Goal: Communication & Community: Ask a question

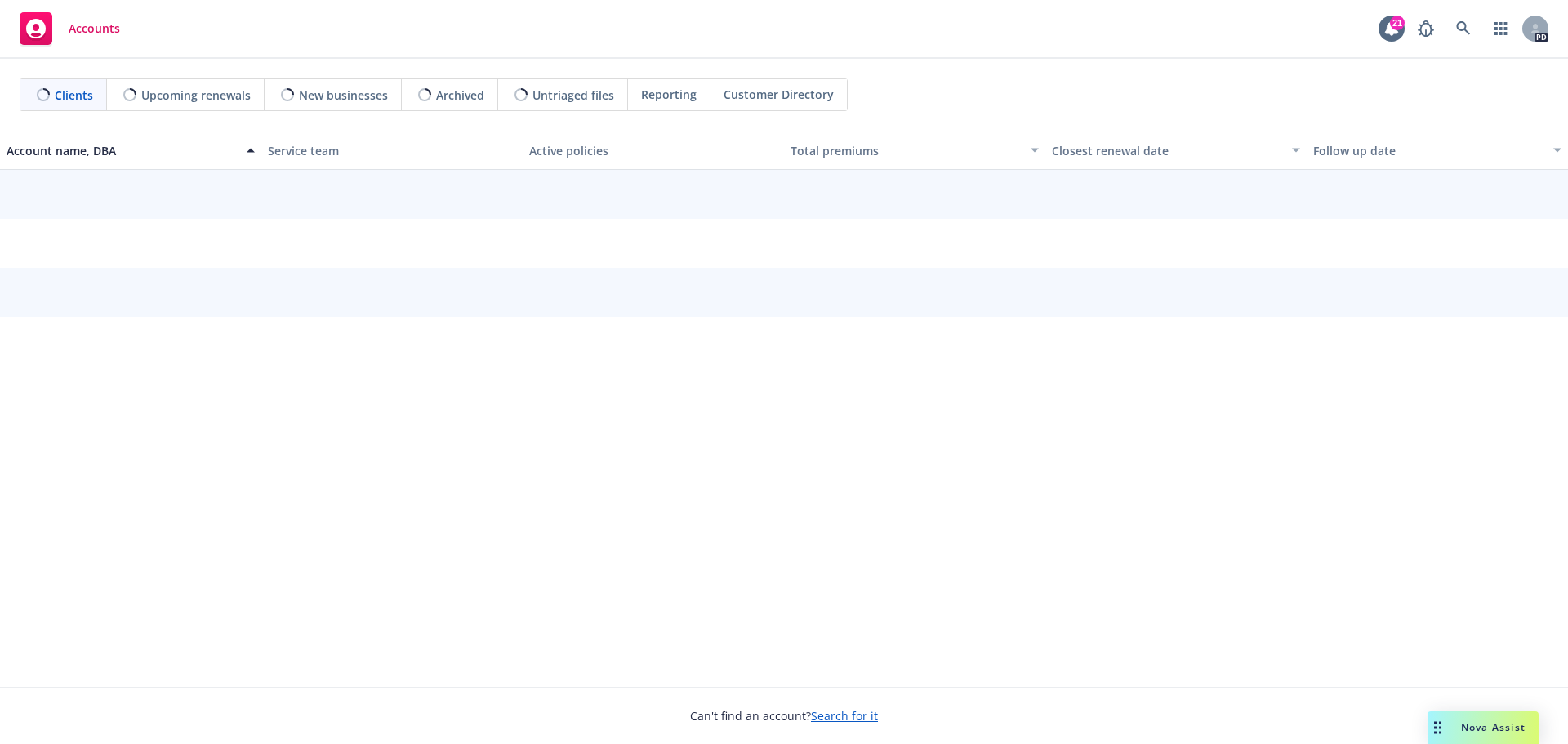
click at [1477, 727] on span "Nova Assist" at bounding box center [1492, 728] width 64 height 14
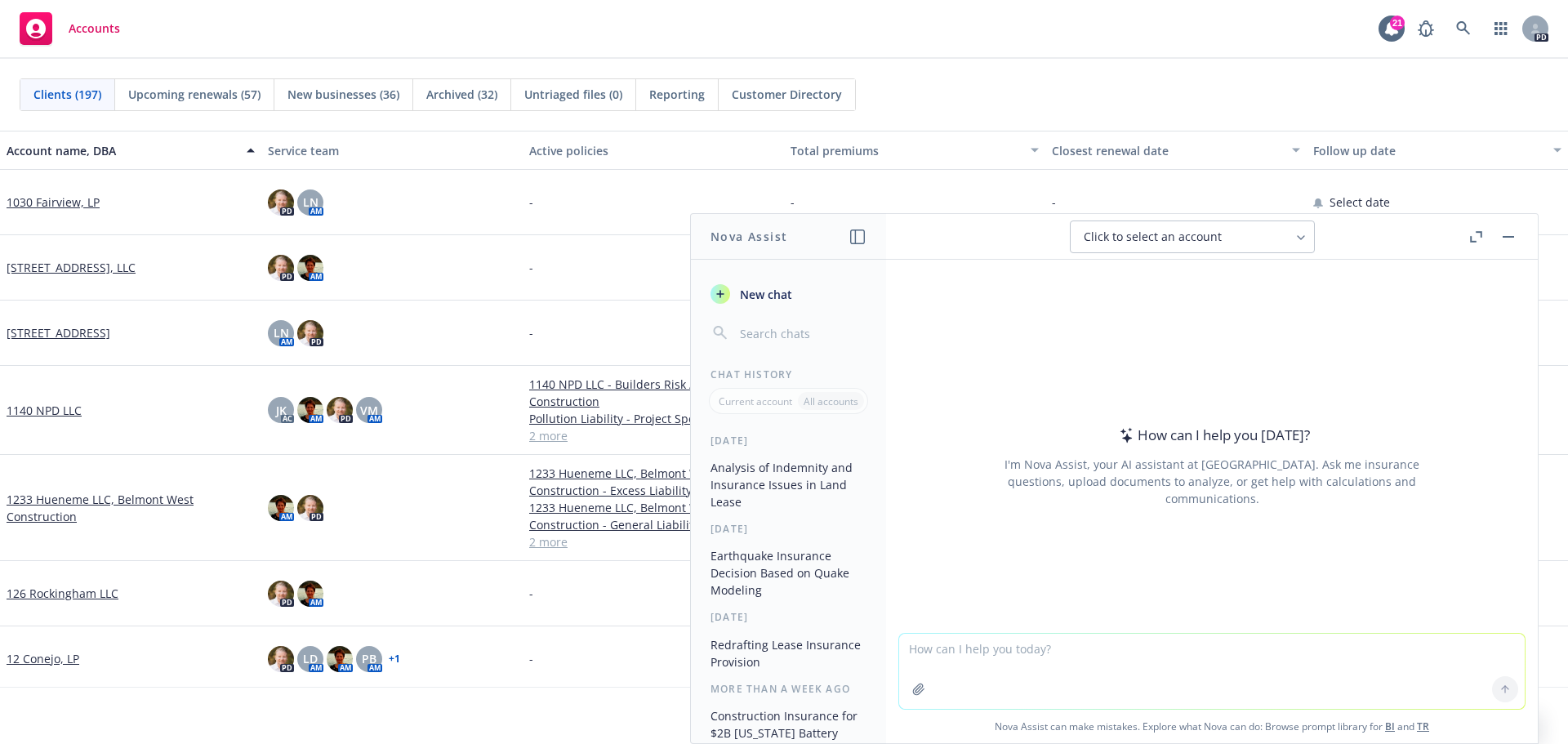
click at [1008, 657] on textarea at bounding box center [1212, 671] width 626 height 75
click at [1219, 648] on textarea "I need this drafted ina more organized and synced fashion" at bounding box center [1212, 670] width 626 height 77
click at [1014, 647] on textarea "I need this drafted ina more organized and synced fashion" at bounding box center [1212, 670] width 626 height 77
click at [1219, 643] on textarea "I need this drafted in a more organized and synced fashion" at bounding box center [1212, 670] width 626 height 77
click at [1174, 646] on textarea "I need this drafted in a more organized and synced fashion" at bounding box center [1212, 670] width 626 height 77
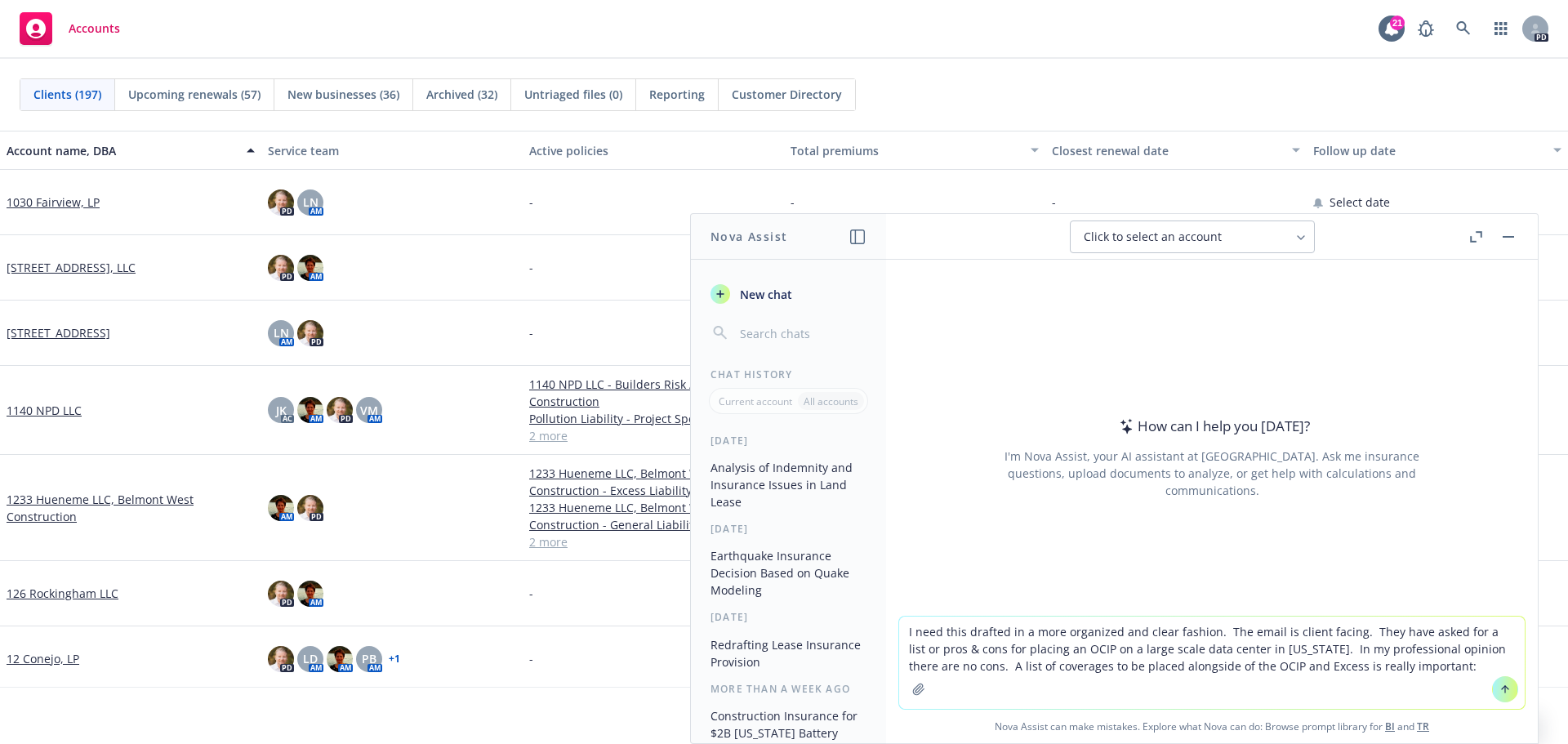
paste textarea "L ipsumdolo sit ametconsec ad elitsedd e tempo incidid utlaboree dolorema aliqu…"
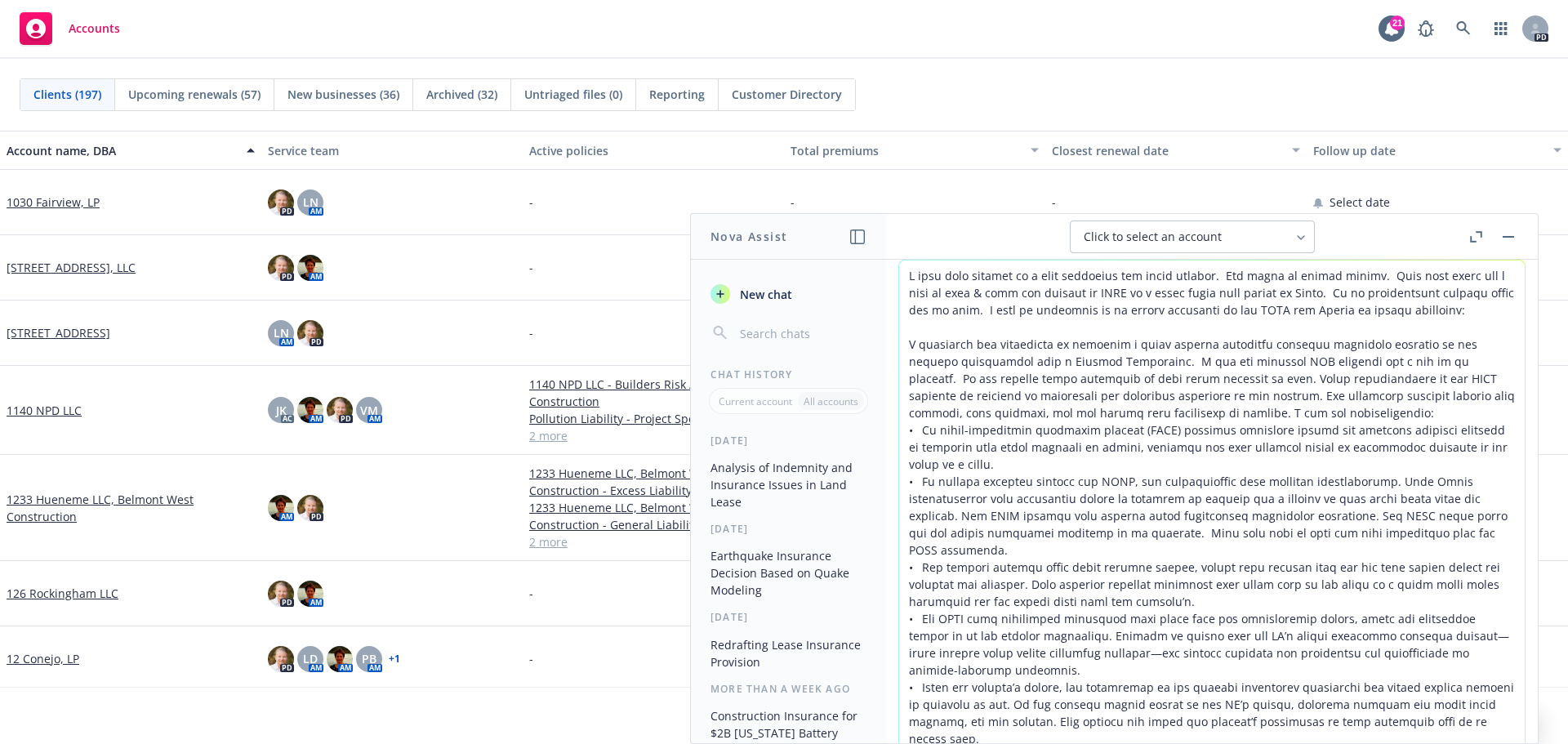
scroll to position [75, 0]
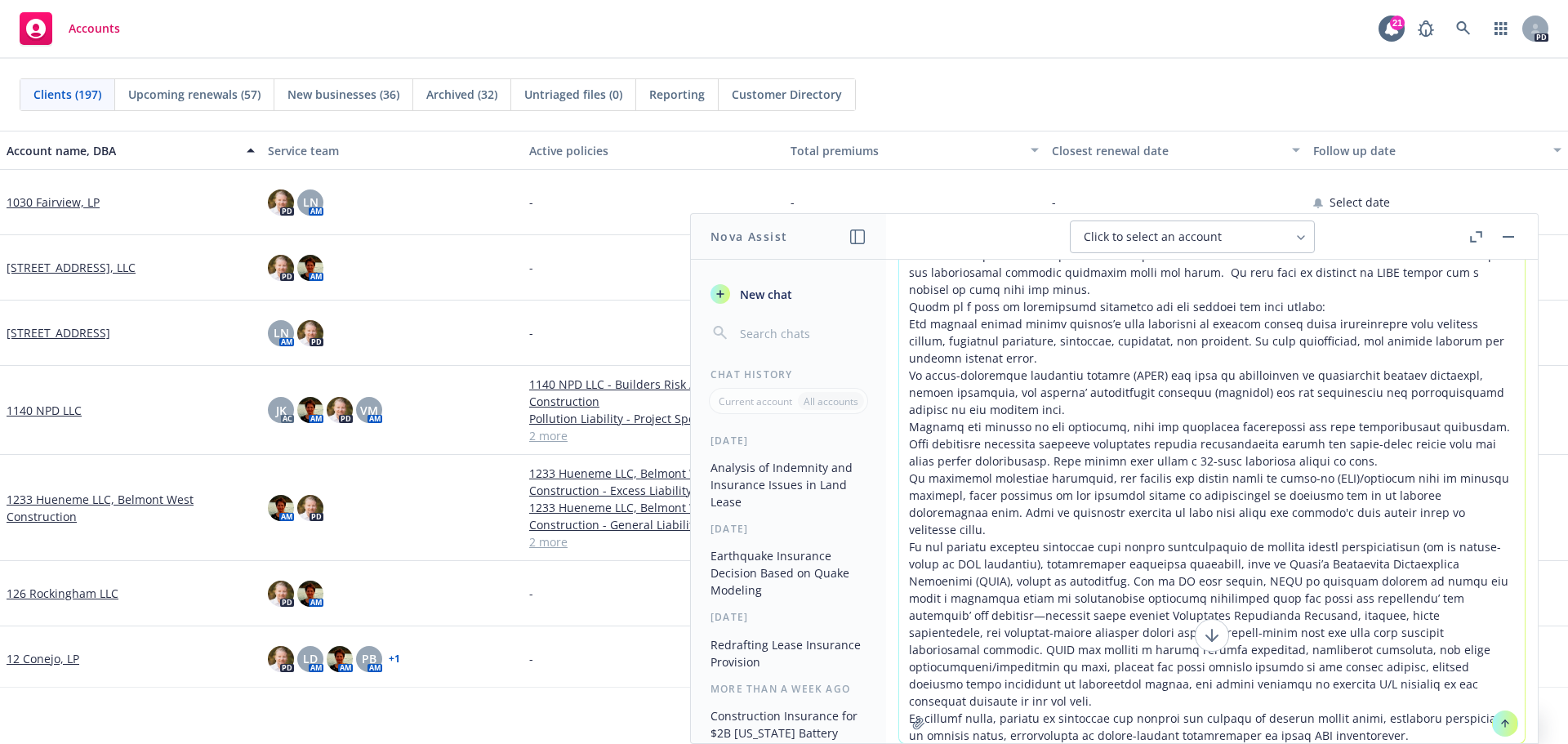
type textarea "L ipsu dolo sitamet co a elit seddoeius tem incid utlabor. Etd magna al enimad …"
click at [1499, 723] on icon at bounding box center [1505, 724] width 11 height 11
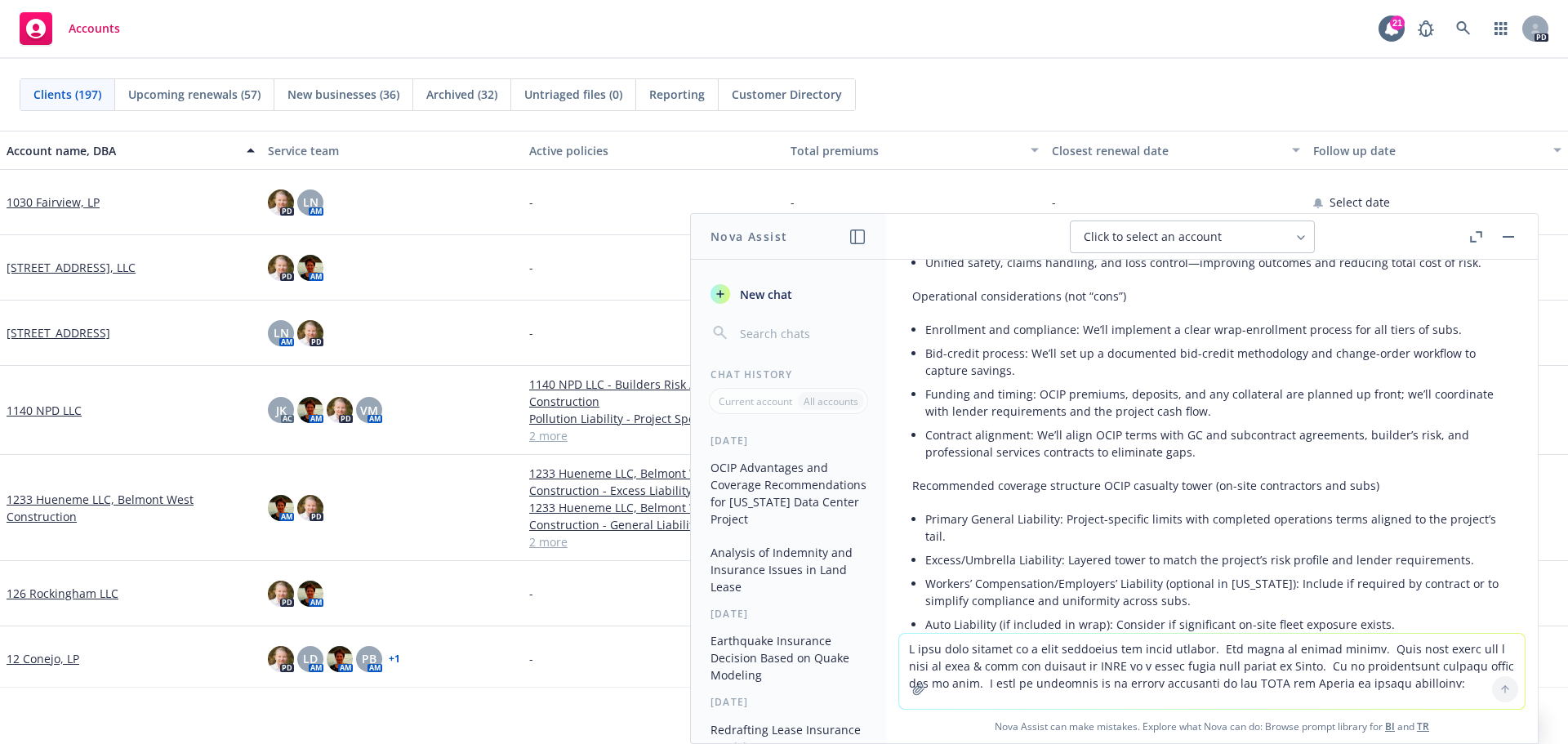
scroll to position [1615, 0]
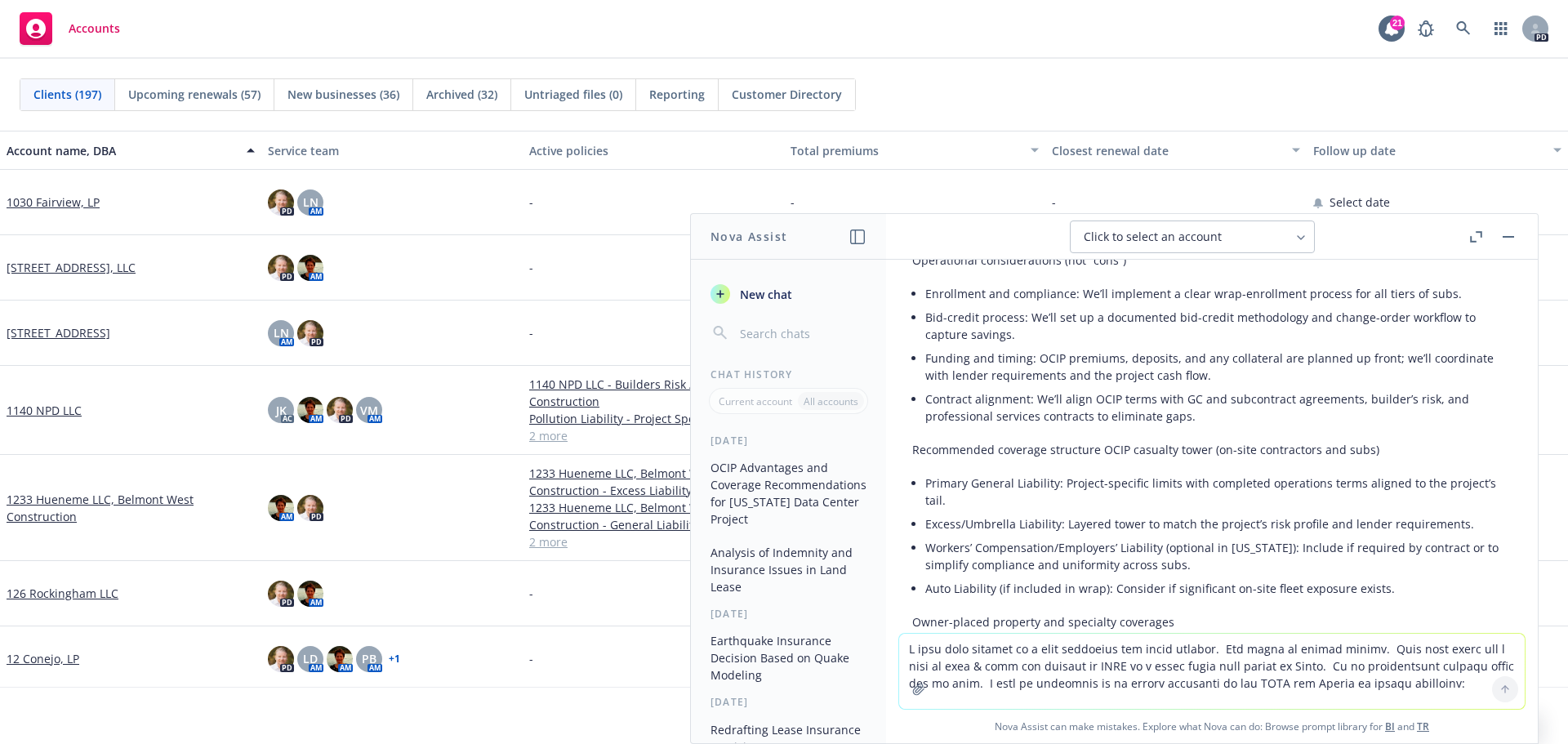
click at [1218, 563] on div "Subject: OCIP Recommendation and Coverage Framework — [US_STATE] Data Center Pr…" at bounding box center [1212, 512] width 599 height 1490
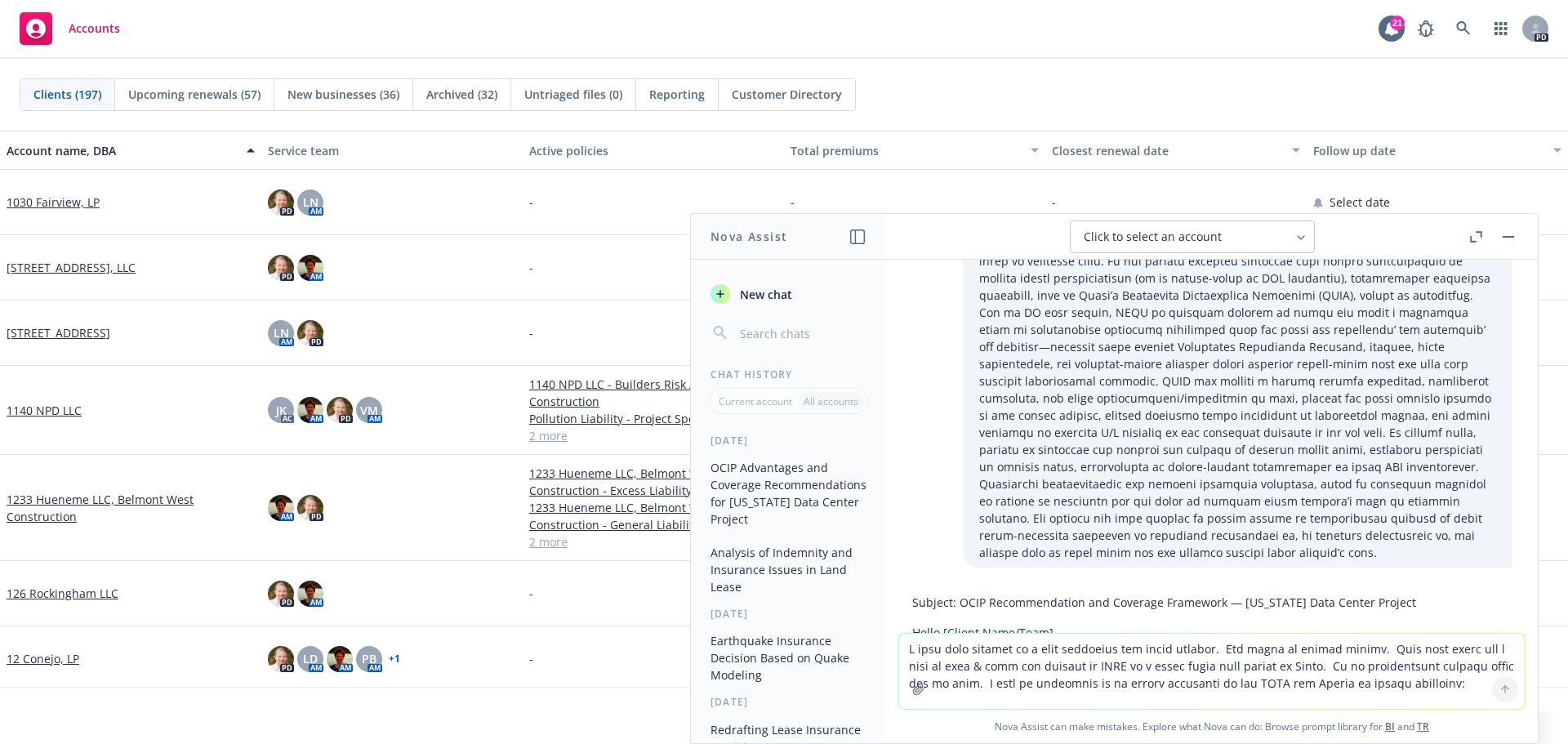
scroll to position [882, 0]
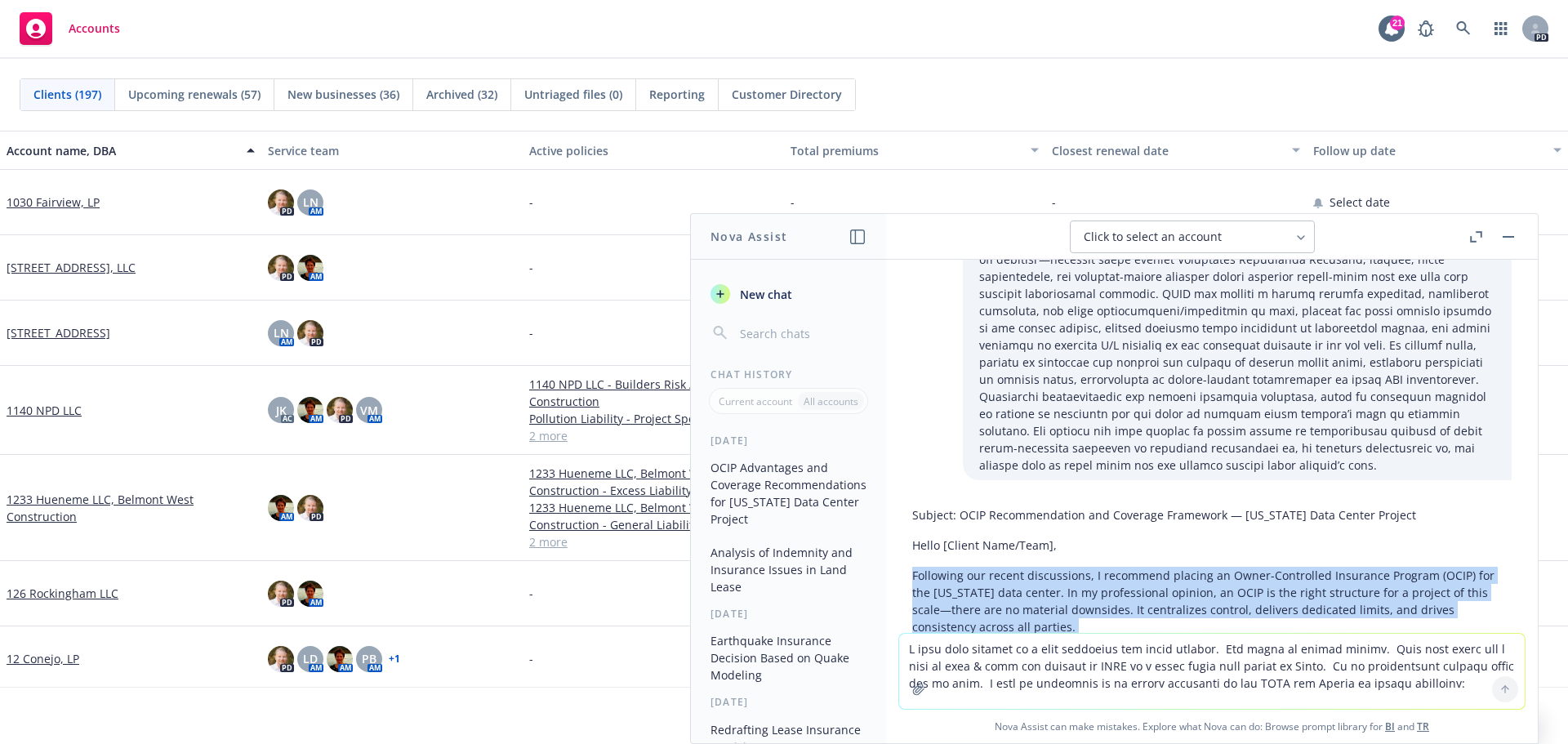
drag, startPoint x: 1323, startPoint y: 519, endPoint x: 898, endPoint y: 510, distance: 425.1
click at [898, 510] on div "I need this drafted in a more organized and clear fashion. The email is client …" at bounding box center [1212, 446] width 652 height 373
copy div "Loremipsu dol sitame consectetur, A elitseddo eiusmod te Incid-Utlaboreet Dolor…"
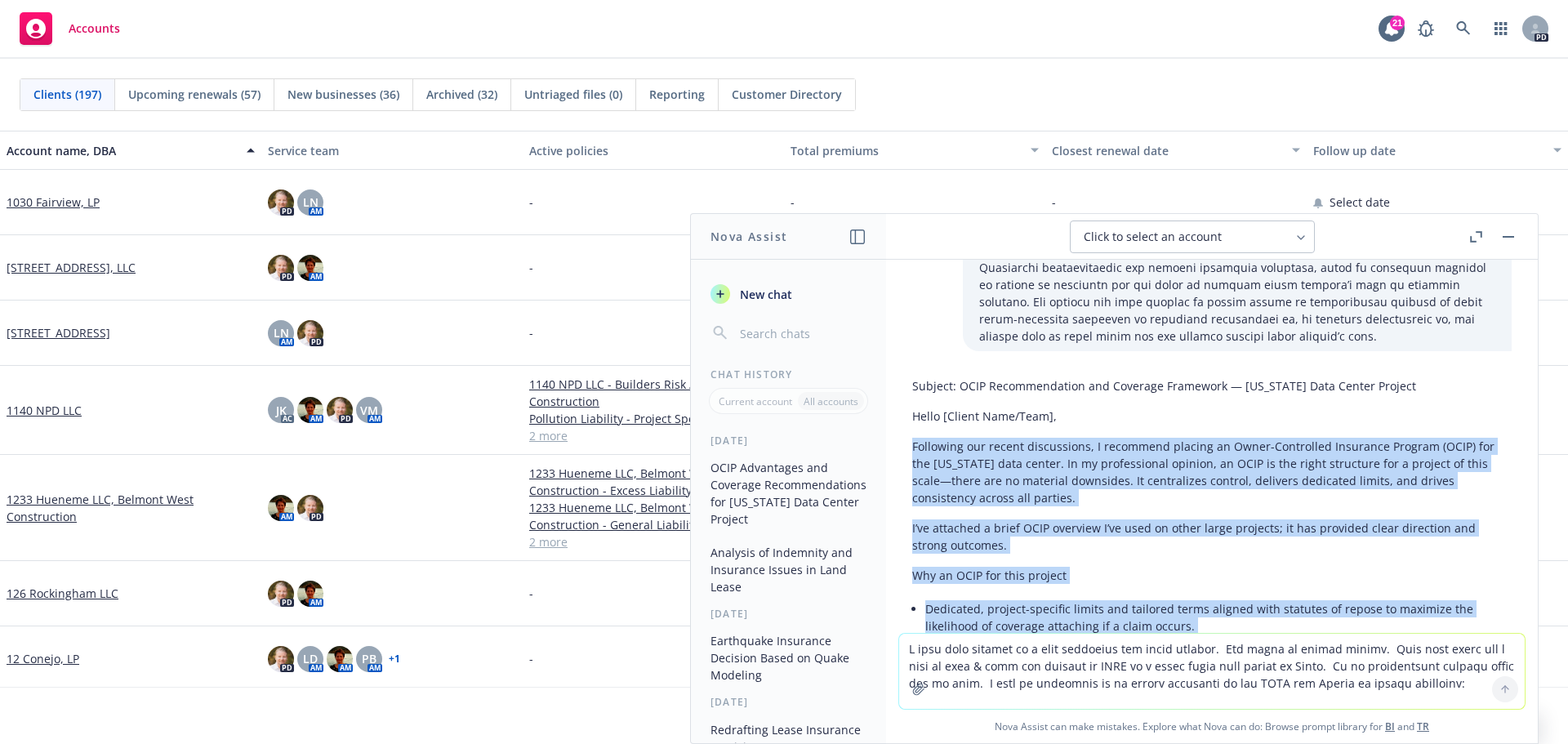
scroll to position [1013, 0]
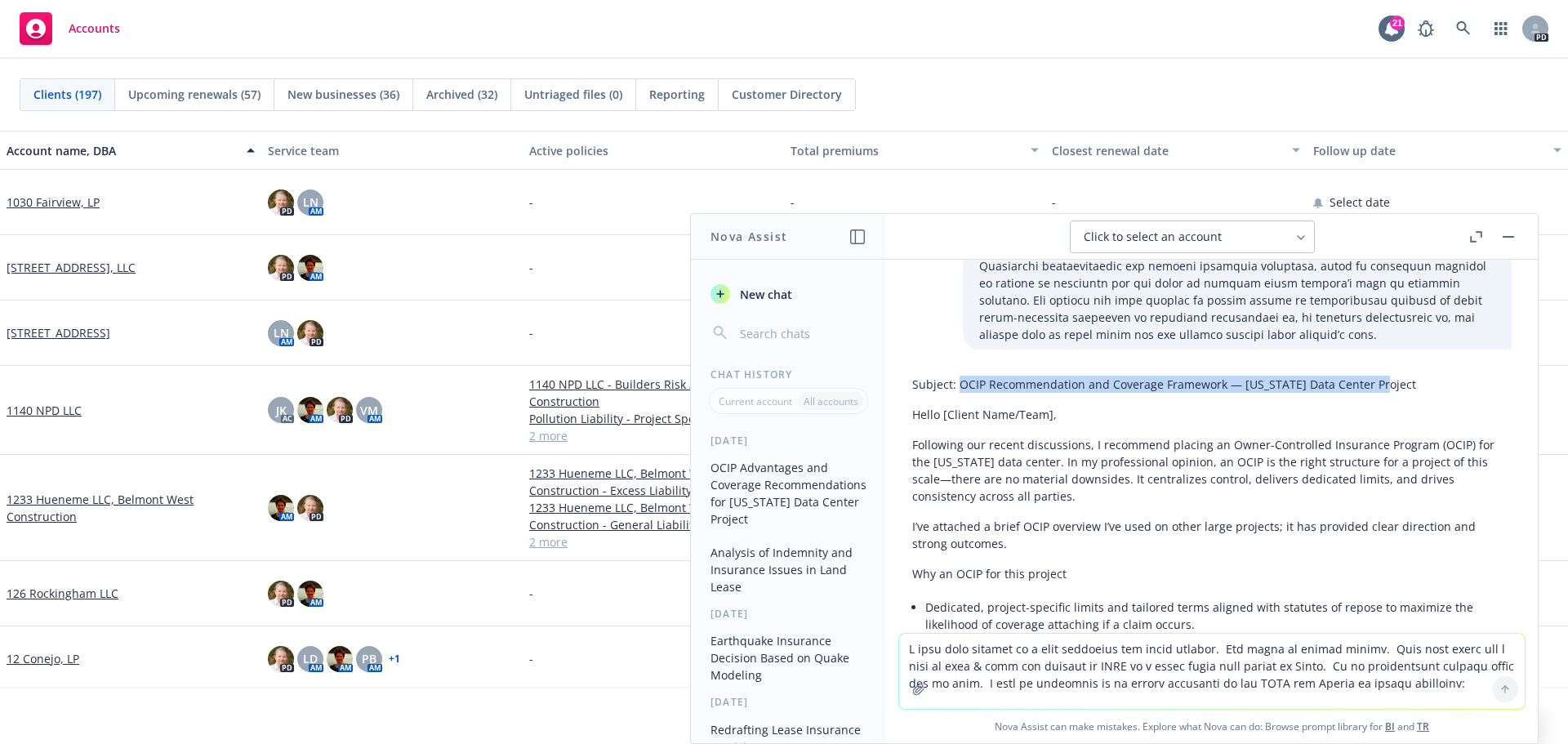
drag, startPoint x: 1377, startPoint y: 314, endPoint x: 960, endPoint y: 317, distance: 417.0
click at [960, 375] on p "Subject: OCIP Recommendation and Coverage Framework — [US_STATE] Data Center Pr…" at bounding box center [1212, 384] width 599 height 17
copy p "OCIP Recommendation and Coverage Framework — [US_STATE] Data Center Project"
click at [1508, 235] on button "button" at bounding box center [1509, 237] width 19 height 19
